Goal: Task Accomplishment & Management: Manage account settings

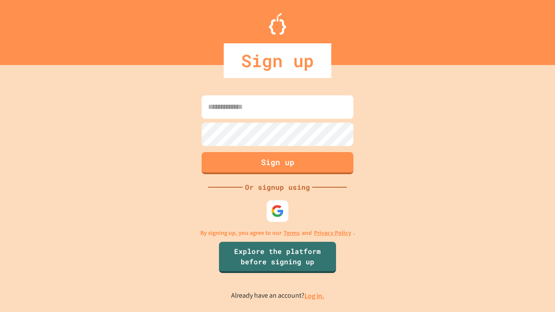
click at [315, 296] on link "Log in." at bounding box center [315, 296] width 20 height 9
